Goal: Find specific page/section: Find specific page/section

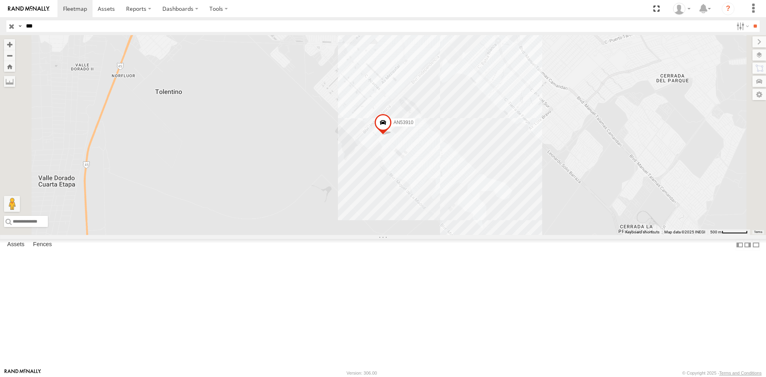
type input "***"
click at [751, 20] on input "**" at bounding box center [755, 26] width 9 height 12
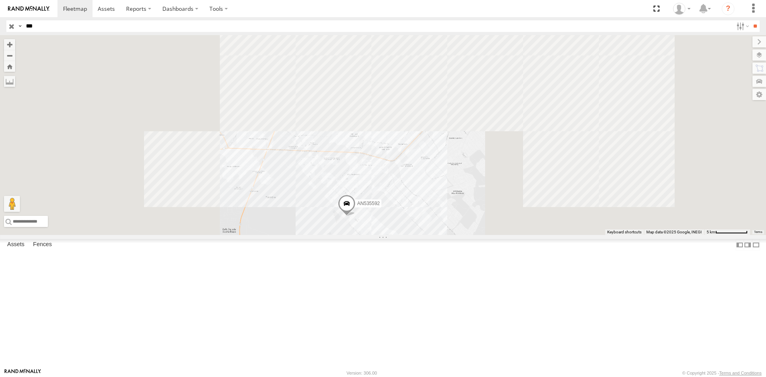
click at [0, 0] on div "FLEXTRANSFER" at bounding box center [0, 0] width 0 height 0
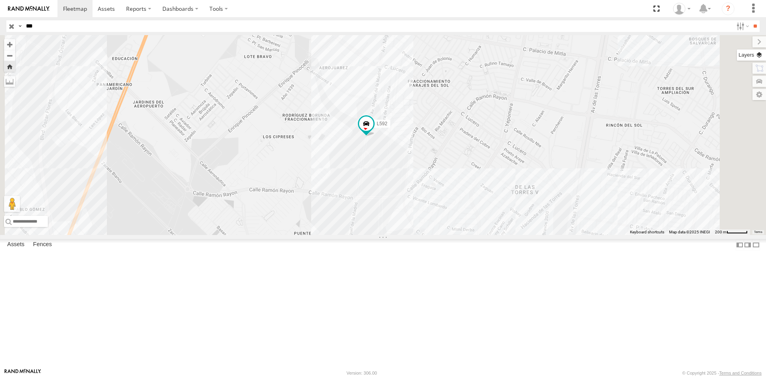
click at [764, 51] on label at bounding box center [751, 54] width 29 height 11
click at [0, 0] on span "Overlays" at bounding box center [0, 0] width 0 height 0
click at [0, 0] on span "Basemaps" at bounding box center [0, 0] width 0 height 0
click at [0, 0] on span "Satellite + Roadmap" at bounding box center [0, 0] width 0 height 0
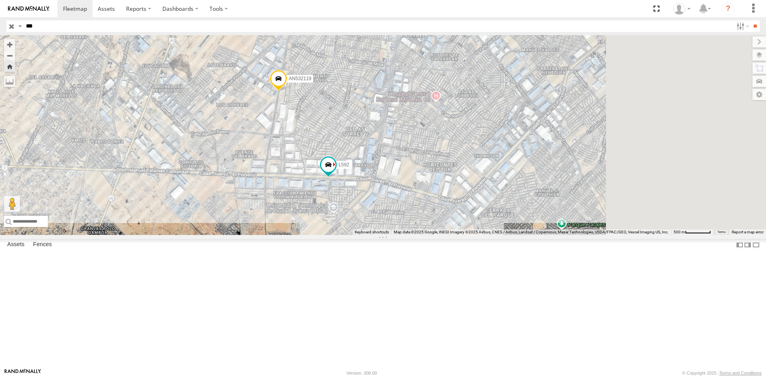
drag, startPoint x: 429, startPoint y: 218, endPoint x: 335, endPoint y: 184, distance: 100.5
click at [335, 184] on div "AN532119 L592" at bounding box center [383, 135] width 766 height 200
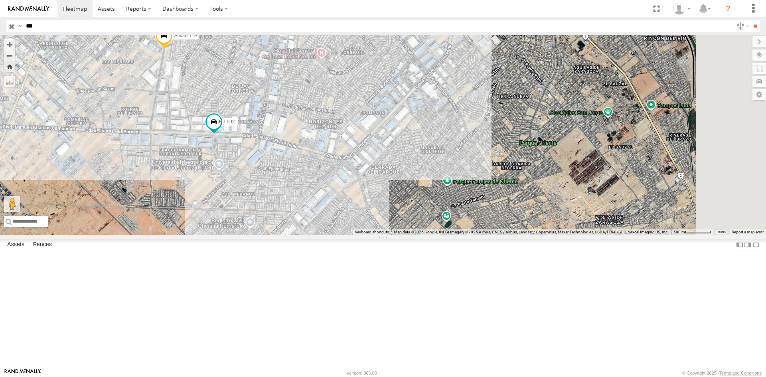
click at [0, 0] on div "FLEXTRANSFER" at bounding box center [0, 0] width 0 height 0
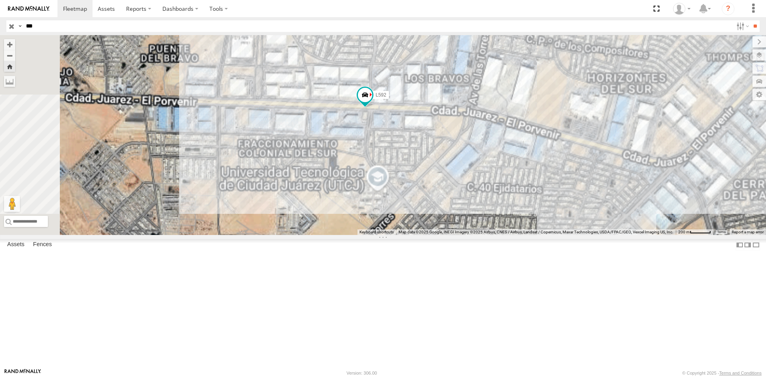
drag, startPoint x: 443, startPoint y: 236, endPoint x: 431, endPoint y: 223, distance: 18.3
click at [431, 223] on div "L592" at bounding box center [383, 135] width 766 height 200
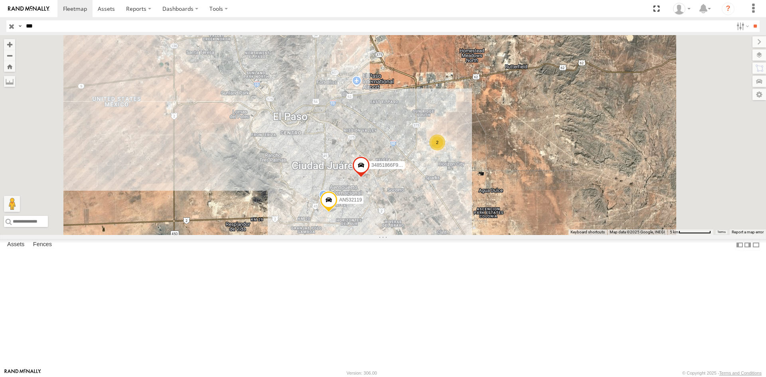
click at [421, 235] on div "AN532119 AN5301395 34851866F9CC 2 2" at bounding box center [383, 135] width 766 height 200
click at [0, 0] on div "FLEXTRANSFER" at bounding box center [0, 0] width 0 height 0
